Goal: Contribute content: Add original content to the website for others to see

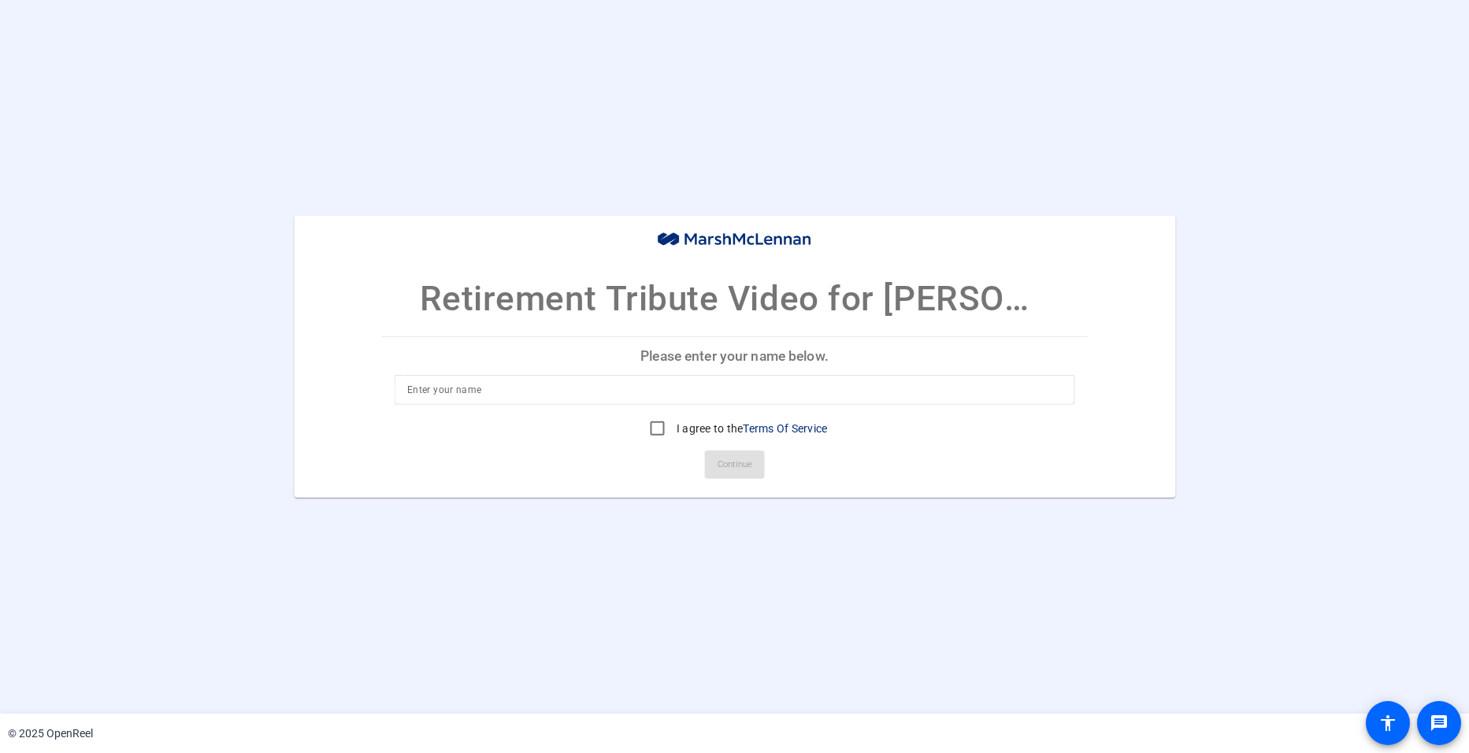
click at [558, 389] on input at bounding box center [734, 389] width 654 height 19
type input "[PERSON_NAME]"
click at [654, 428] on input "I agree to the Terms Of Service" at bounding box center [658, 429] width 32 height 32
checkbox input "true"
click at [724, 462] on span "Continue" at bounding box center [734, 465] width 35 height 24
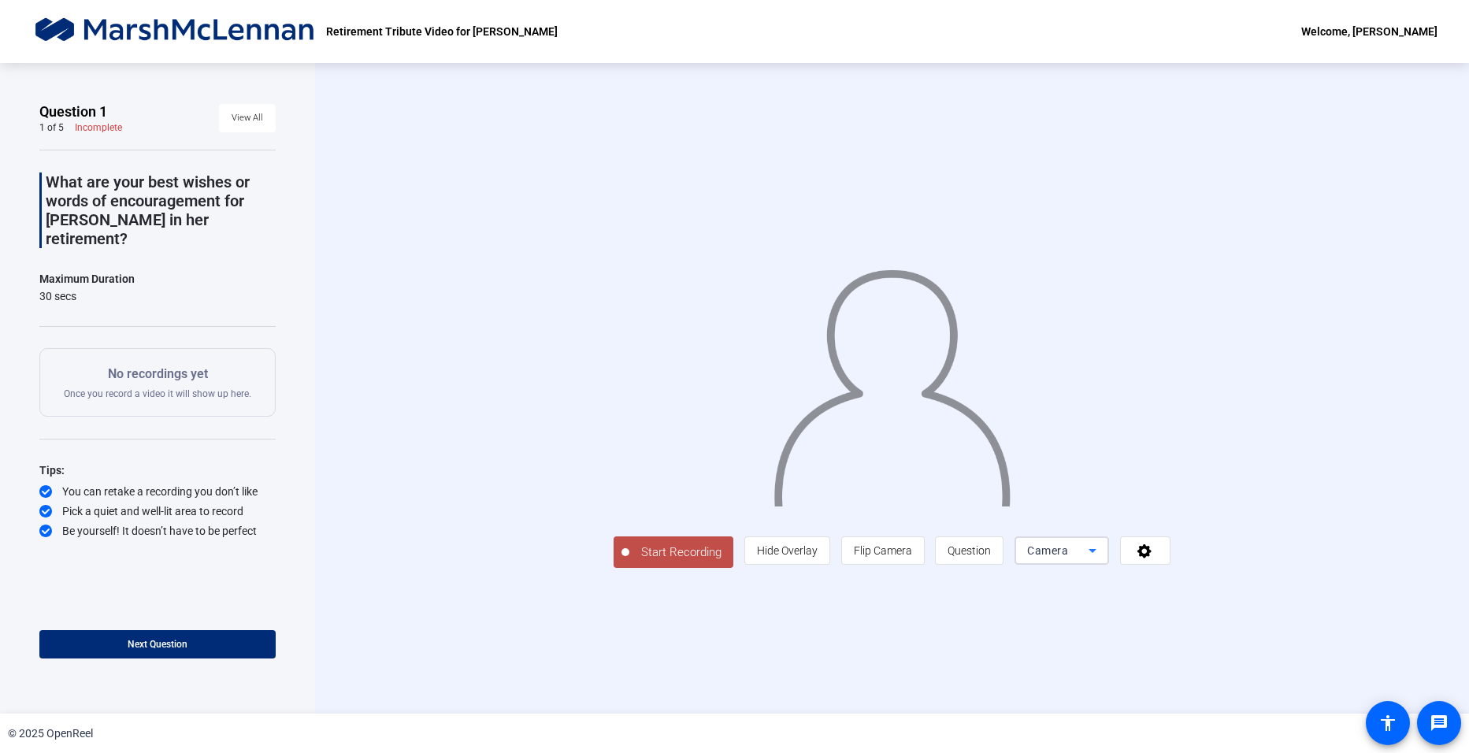
click at [1102, 560] on icon at bounding box center [1092, 550] width 19 height 19
click at [1402, 531] on div at bounding box center [734, 376] width 1469 height 753
click at [912, 557] on span "Flip Camera" at bounding box center [883, 550] width 58 height 13
click at [1151, 558] on icon at bounding box center [1144, 551] width 14 height 14
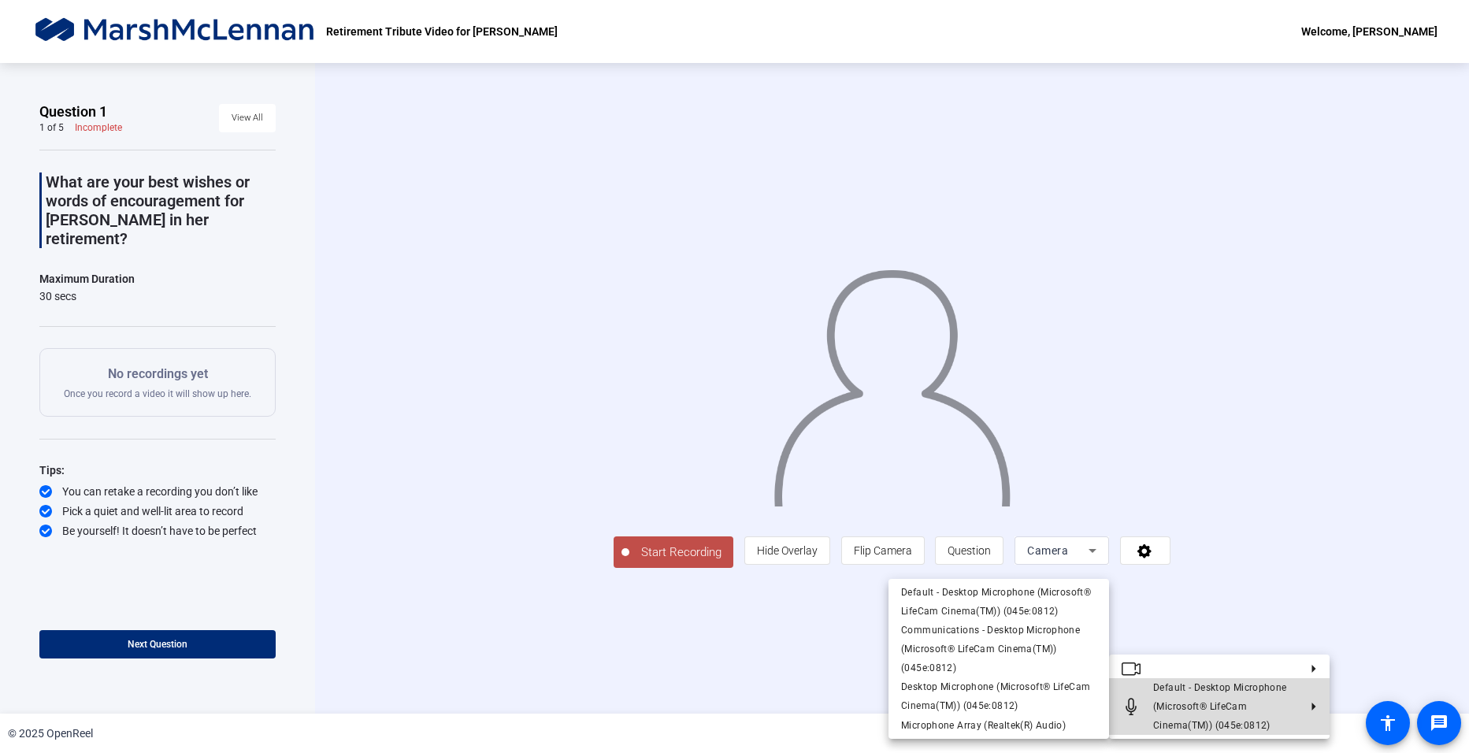
click at [1229, 709] on span "Default - Desktop Microphone (Microsoft® LifeCam Cinema(TM)) (045e:0812)" at bounding box center [1220, 706] width 134 height 49
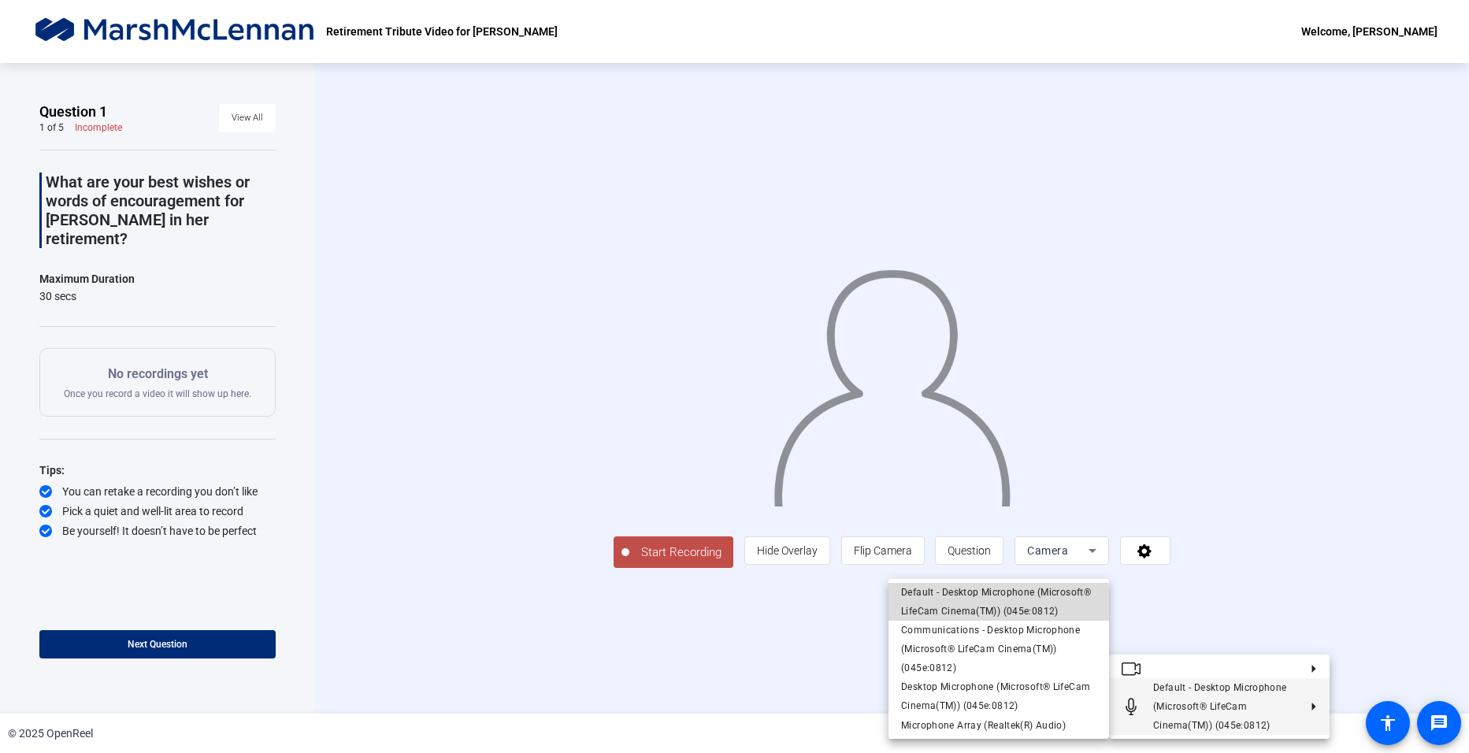
click at [996, 611] on span "Default - Desktop Microphone (Microsoft® LifeCam Cinema(TM)) (045e:0812)" at bounding box center [996, 602] width 190 height 30
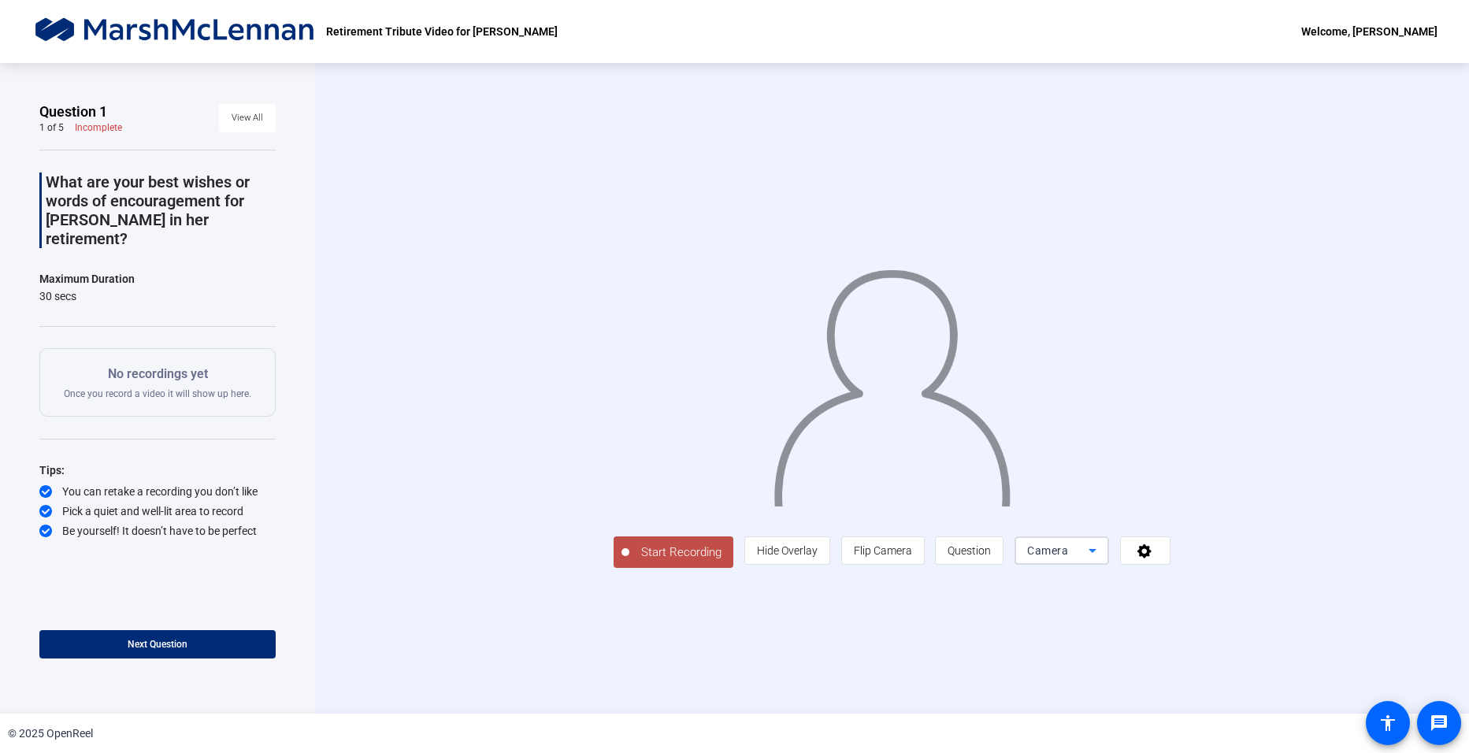
click at [1102, 560] on icon at bounding box center [1092, 550] width 19 height 19
click at [1302, 639] on div at bounding box center [734, 376] width 1469 height 753
click at [1102, 560] on icon at bounding box center [1092, 550] width 19 height 19
click at [1195, 592] on span "Screen And Camera" at bounding box center [1221, 601] width 82 height 38
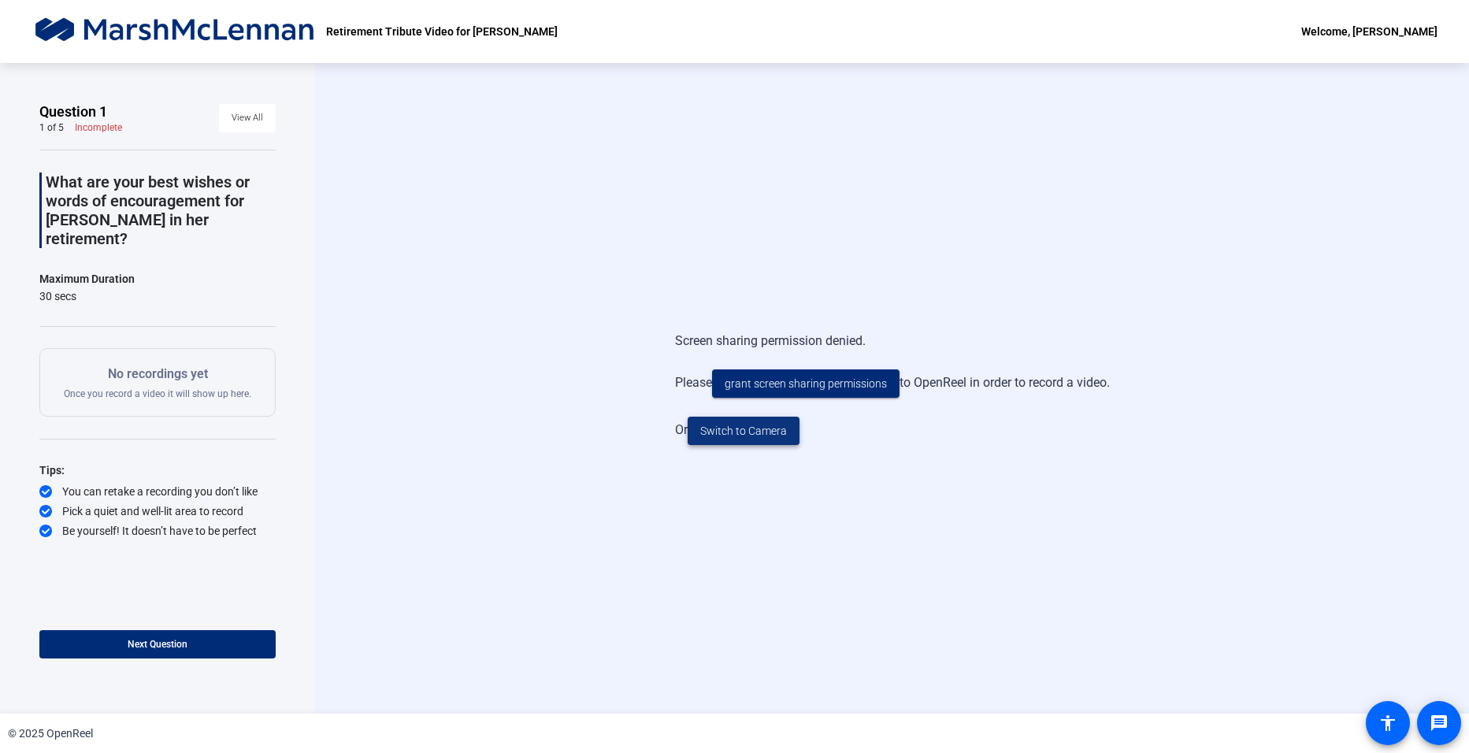
click at [752, 431] on span "Switch to Camera" at bounding box center [743, 431] width 87 height 17
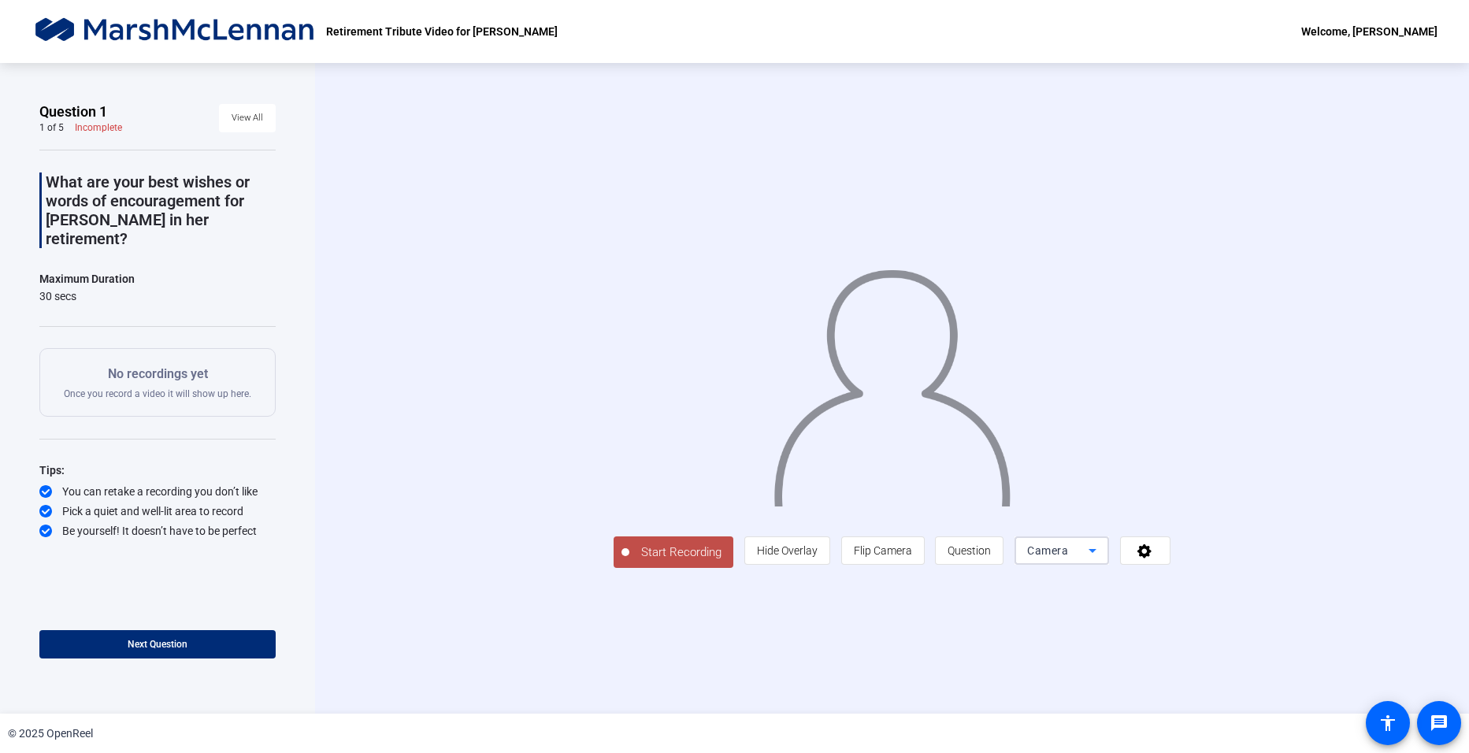
click at [1102, 560] on icon at bounding box center [1092, 550] width 19 height 19
click at [1302, 646] on div at bounding box center [734, 376] width 1469 height 753
click at [1154, 558] on icon at bounding box center [1145, 551] width 18 height 16
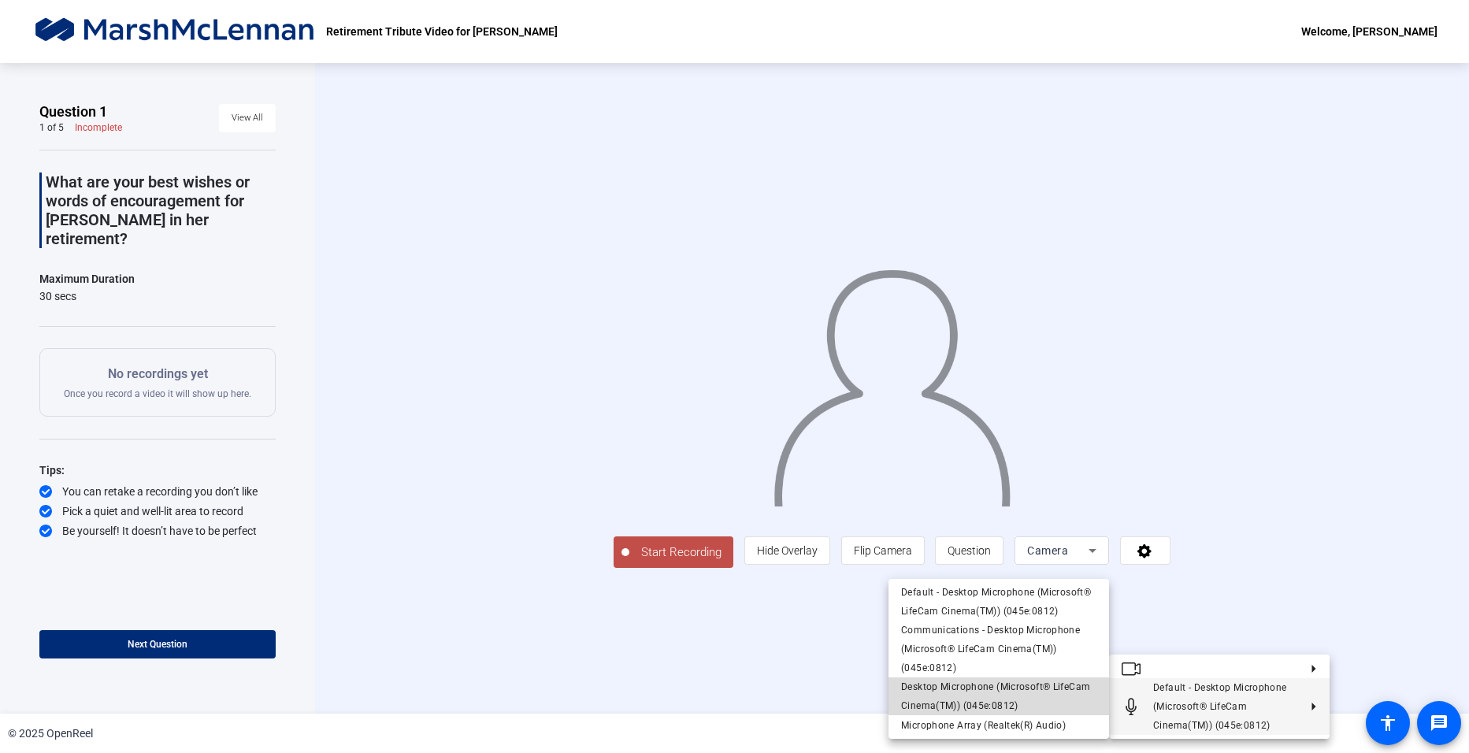
click at [1032, 684] on span "Desktop Microphone (Microsoft® LifeCam Cinema(TM)) (045e:0812)" at bounding box center [995, 696] width 189 height 30
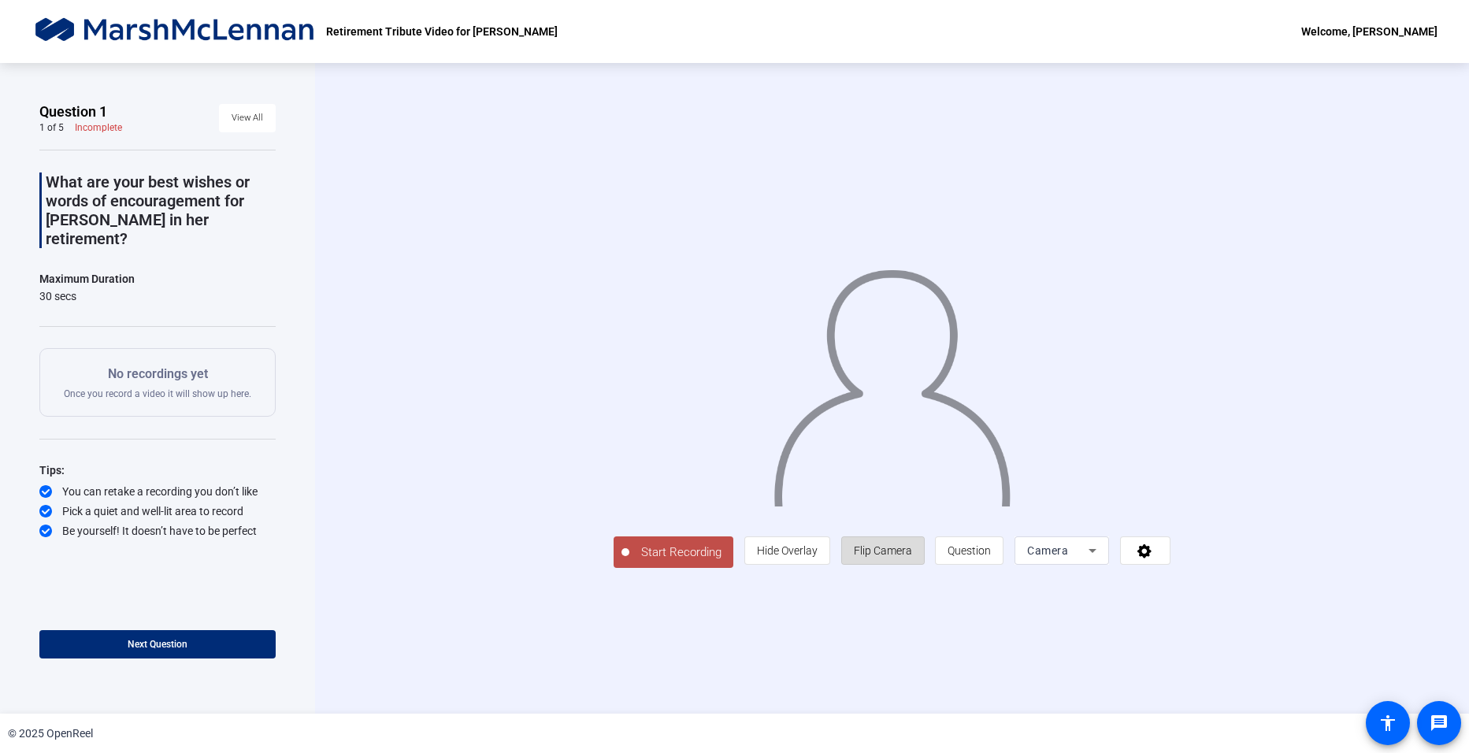
click at [912, 557] on span "Flip Camera" at bounding box center [883, 550] width 58 height 13
click at [1102, 560] on icon at bounding box center [1092, 550] width 19 height 19
click at [1209, 525] on span "Camera" at bounding box center [1197, 528] width 35 height 19
click at [1154, 558] on icon at bounding box center [1145, 551] width 18 height 16
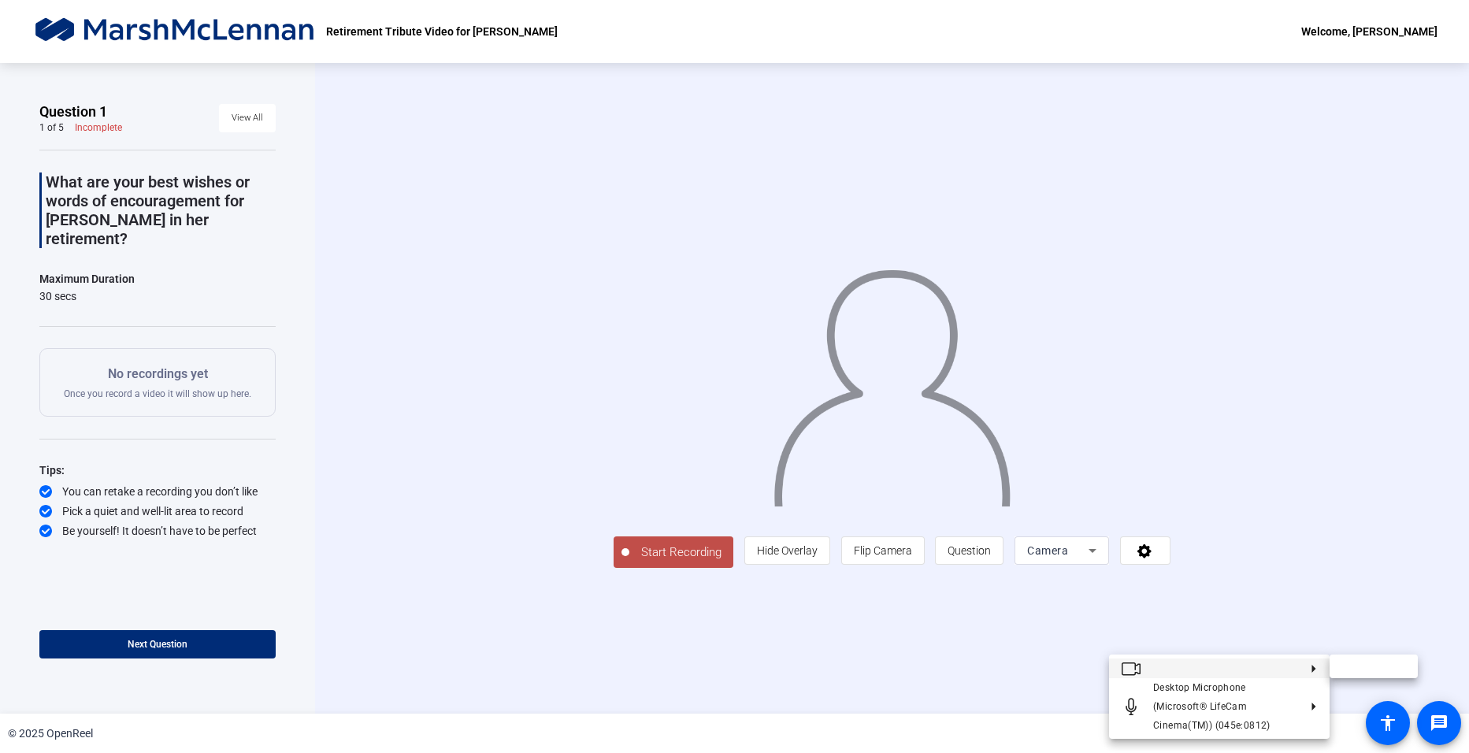
click at [1313, 665] on icon at bounding box center [1307, 668] width 19 height 8
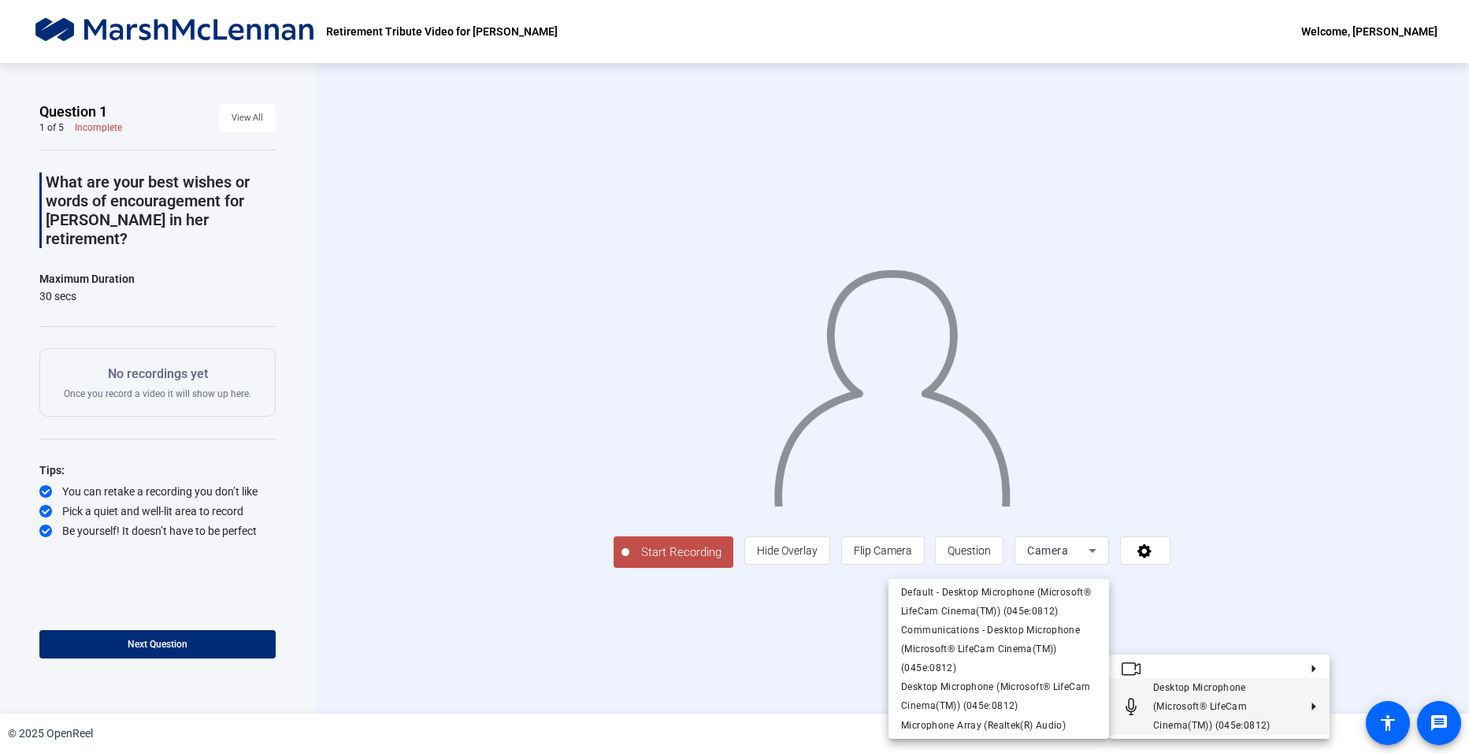
click at [1315, 703] on icon at bounding box center [1307, 706] width 19 height 8
click at [1313, 704] on polygon at bounding box center [1314, 706] width 4 height 8
click at [1244, 721] on span "Desktop Microphone (Microsoft® LifeCam Cinema(TM)) (045e:0812)" at bounding box center [1211, 706] width 117 height 49
click at [962, 647] on span "Communications - Desktop Microphone (Microsoft® LifeCam Cinema(TM)) (045e:0812)" at bounding box center [990, 649] width 179 height 49
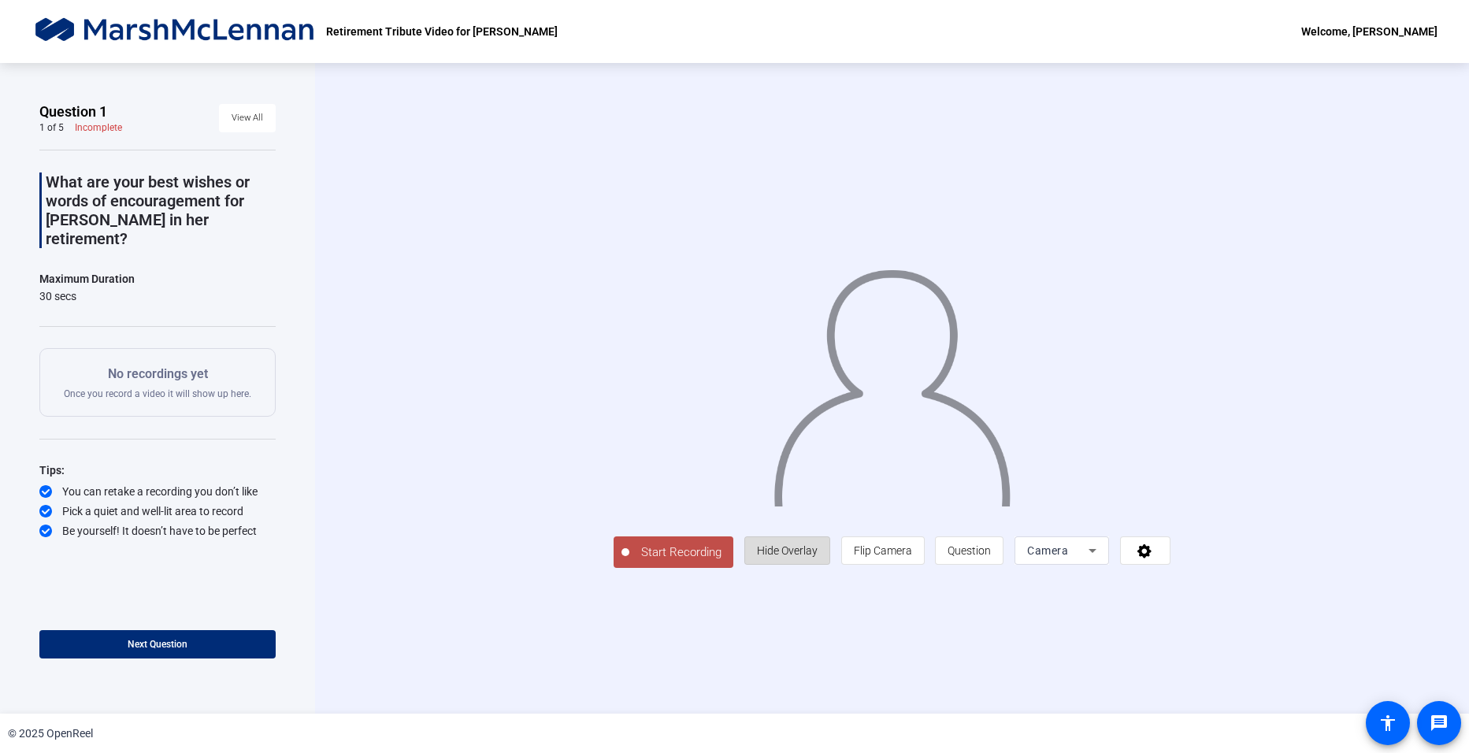
click at [817, 557] on span "Hide Overlay" at bounding box center [787, 550] width 61 height 13
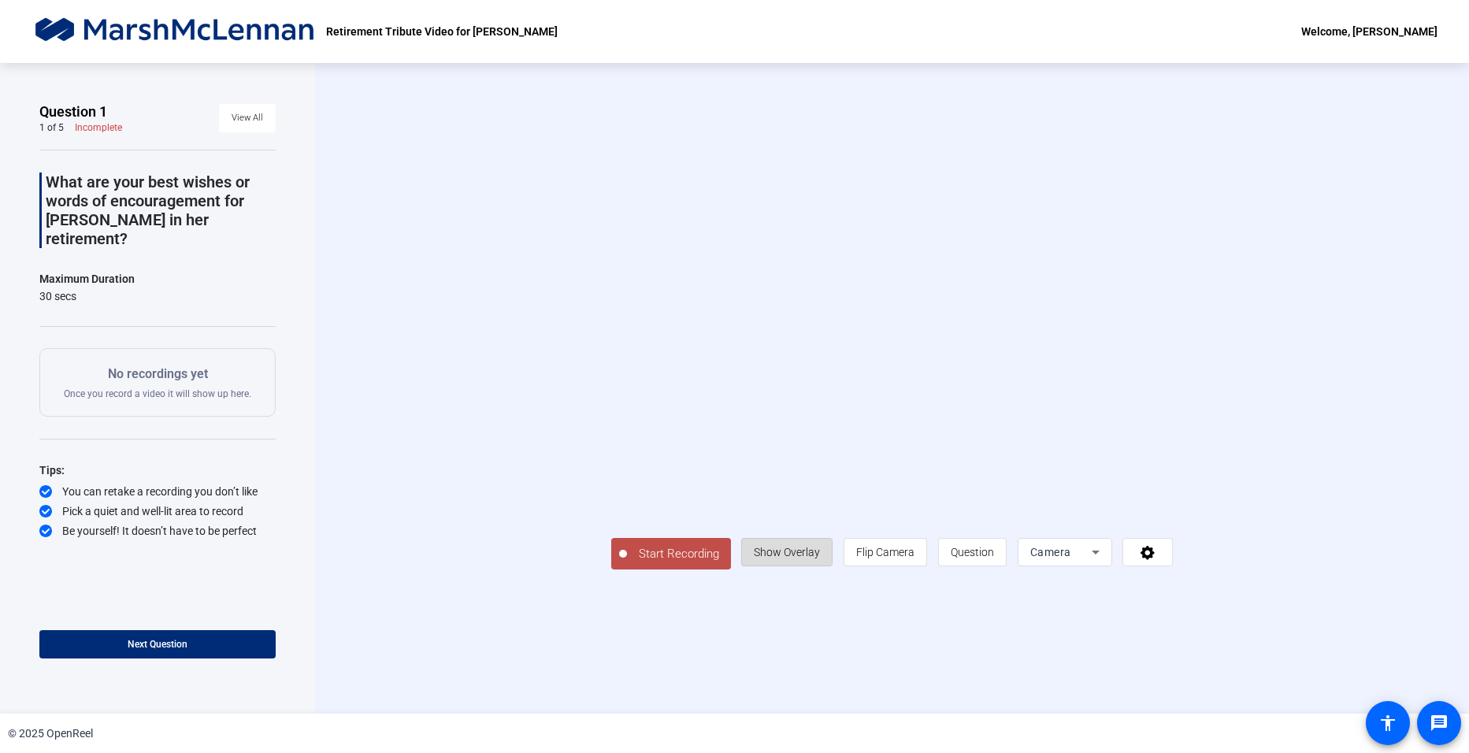
click at [820, 558] on span "Show Overlay" at bounding box center [787, 552] width 66 height 13
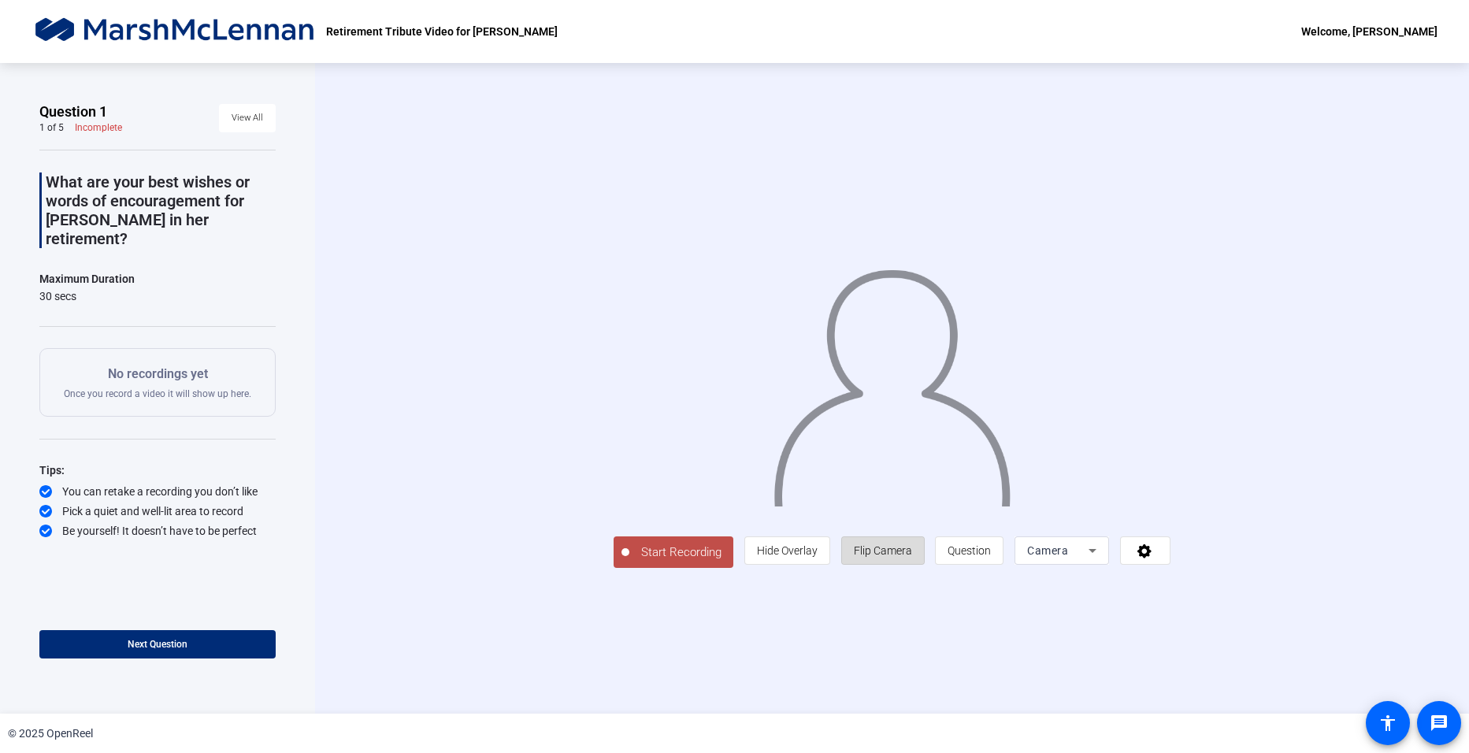
click at [912, 557] on span "Flip Camera" at bounding box center [883, 550] width 58 height 13
click at [991, 557] on span "Question" at bounding box center [968, 550] width 43 height 13
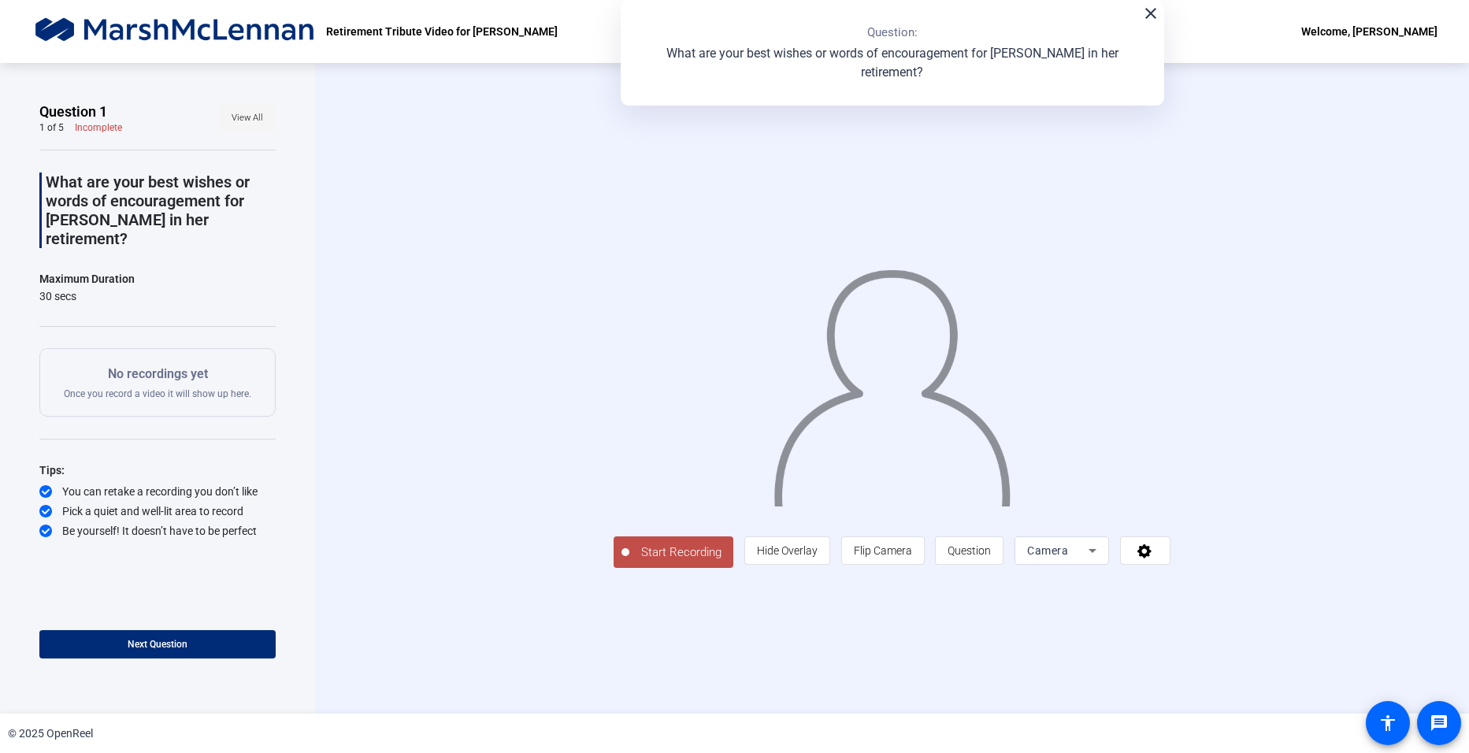
click at [248, 117] on span "View All" at bounding box center [248, 118] width 32 height 24
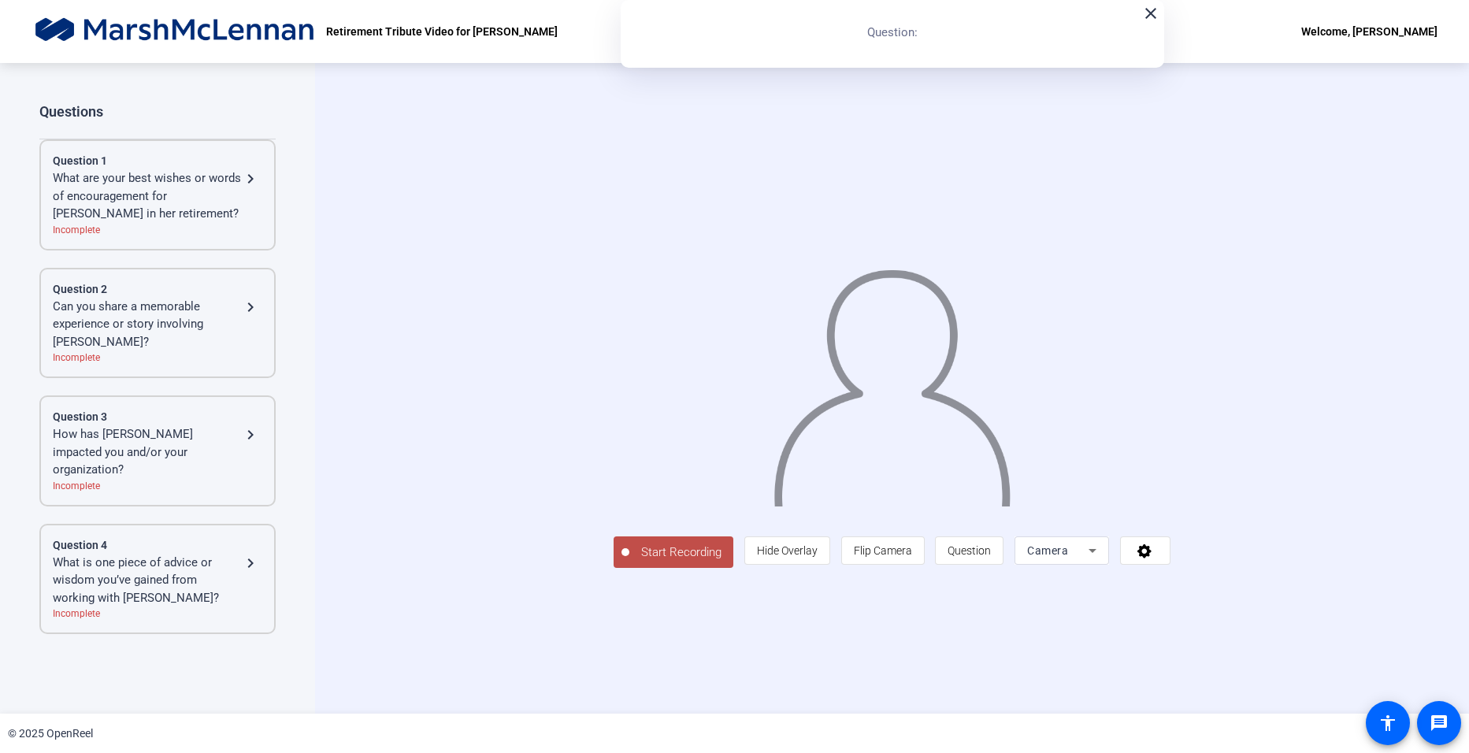
click at [245, 306] on mat-icon "navigate_next" at bounding box center [250, 307] width 19 height 19
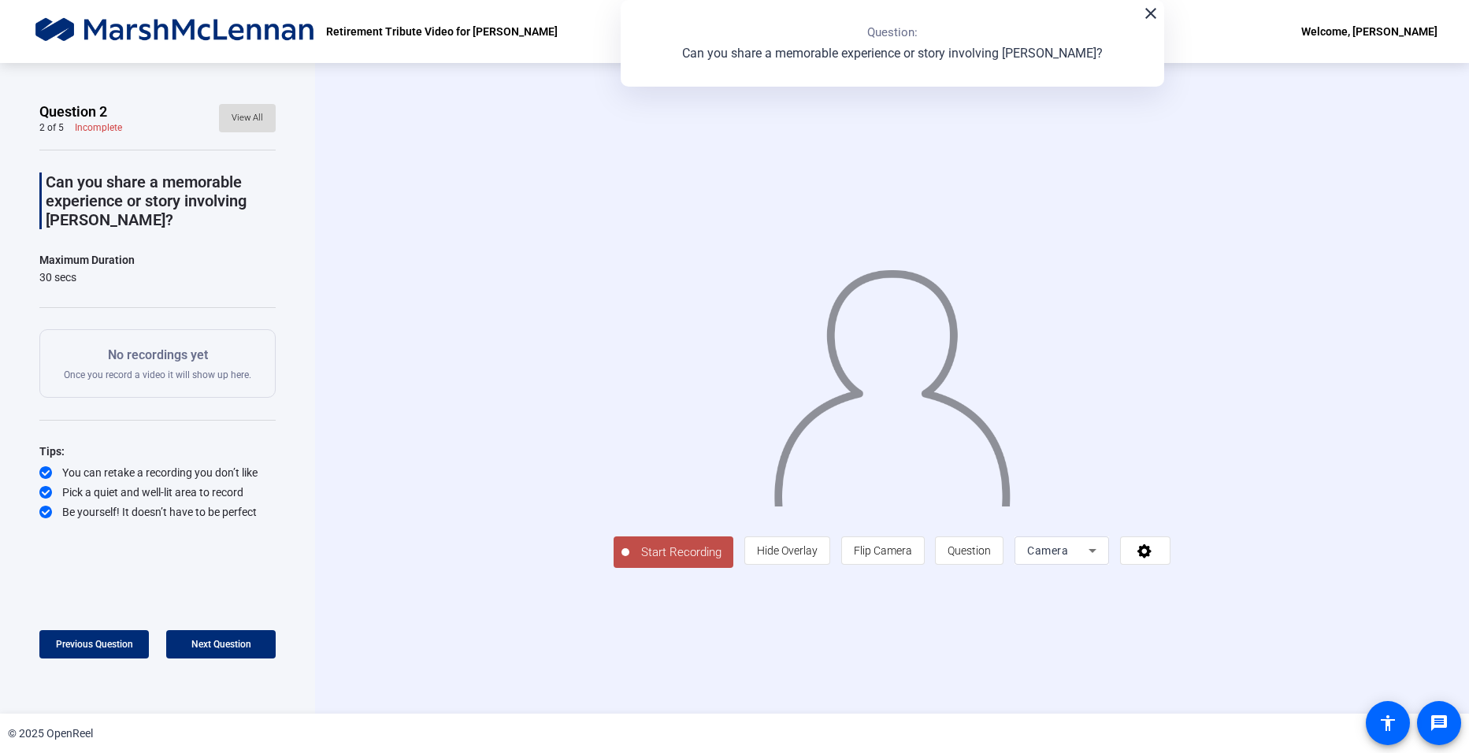
click at [259, 116] on span "View All" at bounding box center [248, 118] width 32 height 24
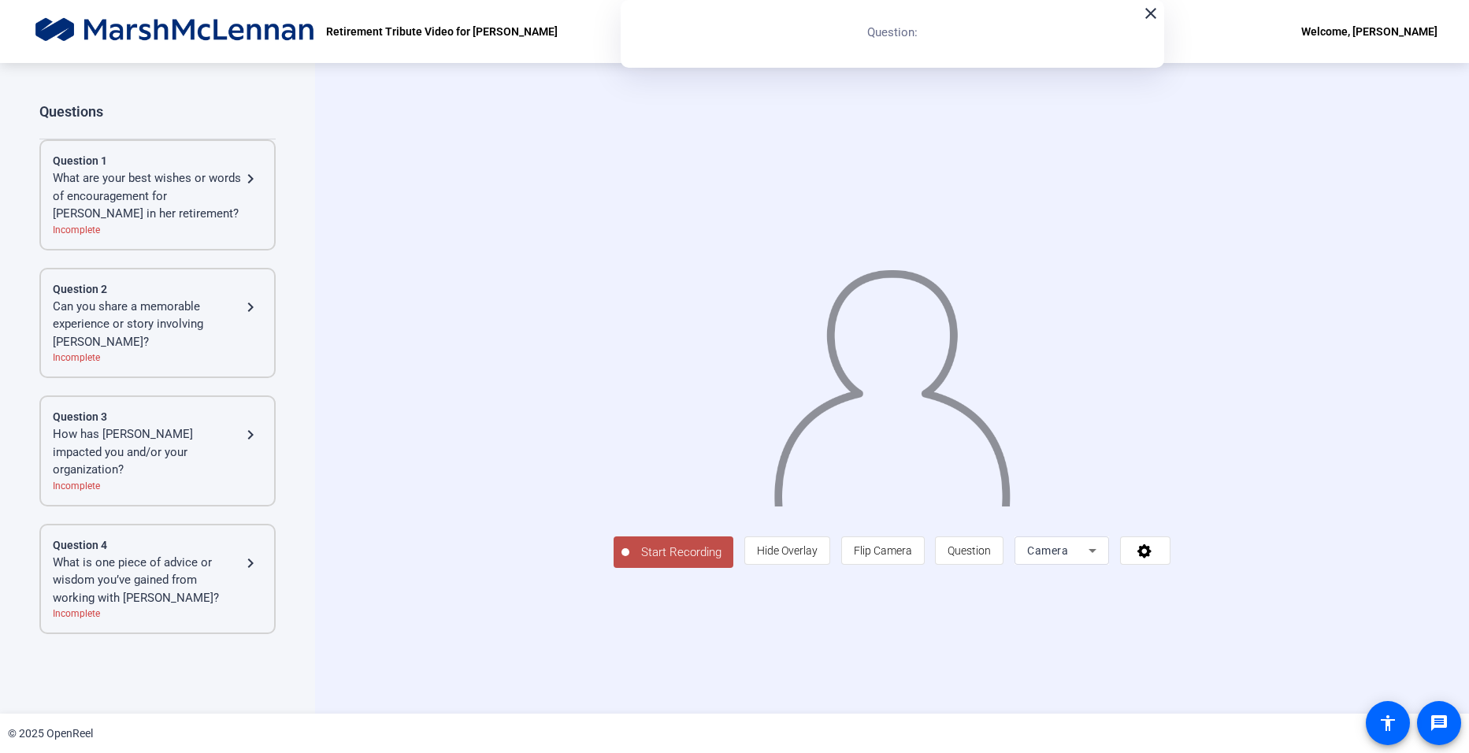
click at [202, 198] on div "What are your best wishes or words of encouragement for [PERSON_NAME] in her re…" at bounding box center [147, 196] width 188 height 54
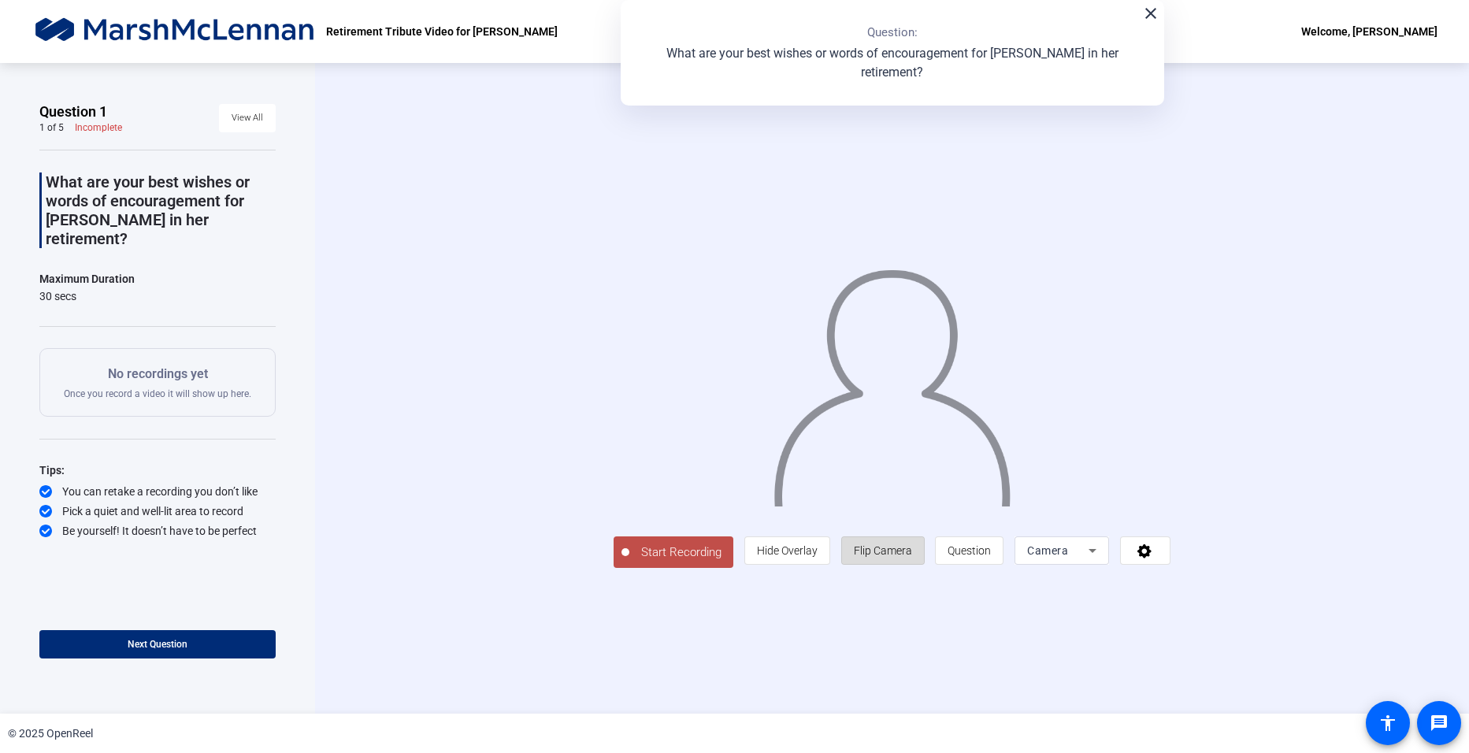
click at [912, 557] on span "Flip Camera" at bounding box center [883, 550] width 58 height 13
